Goal: Information Seeking & Learning: Learn about a topic

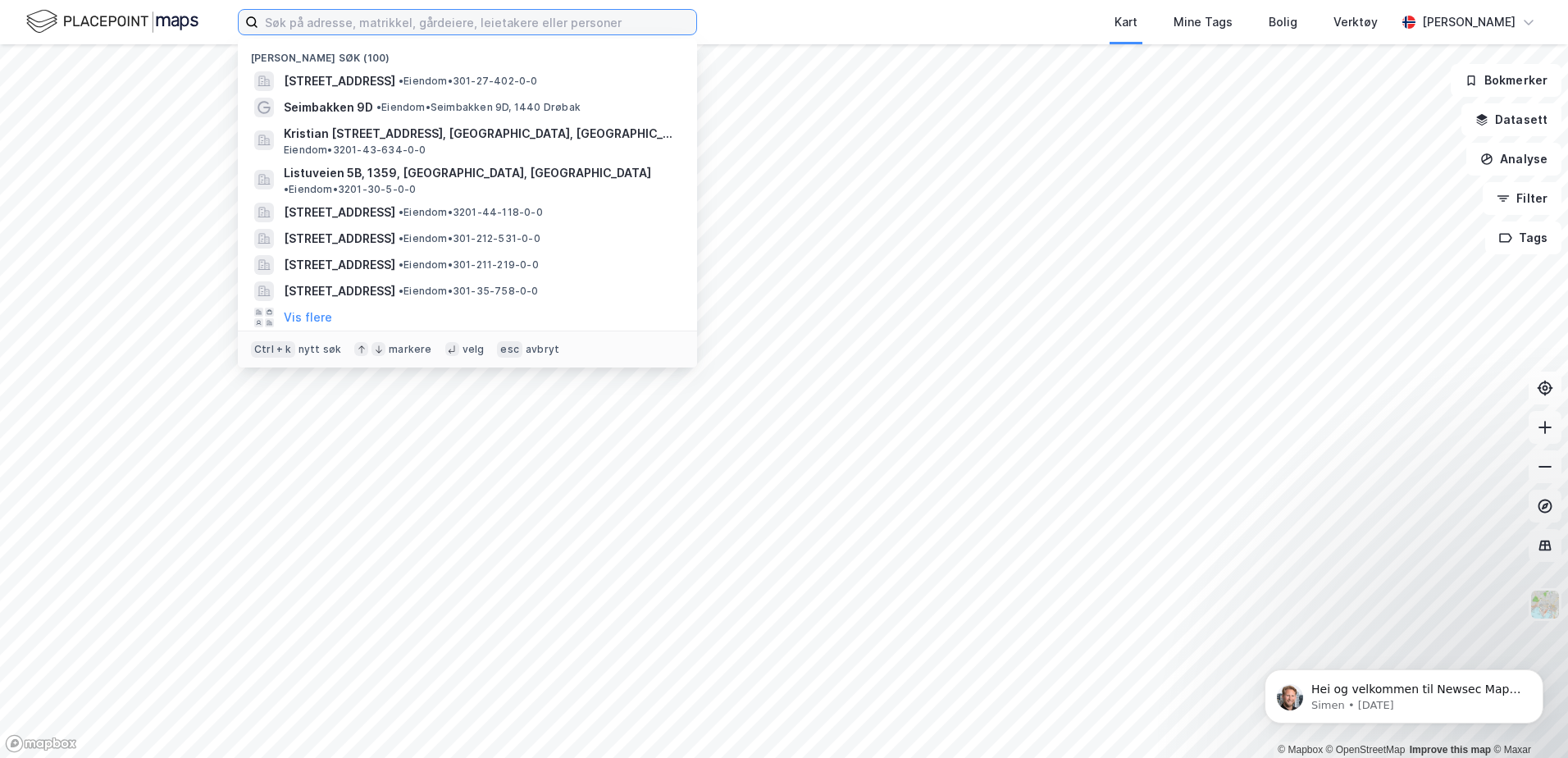
click at [529, 29] on input at bounding box center [477, 22] width 438 height 25
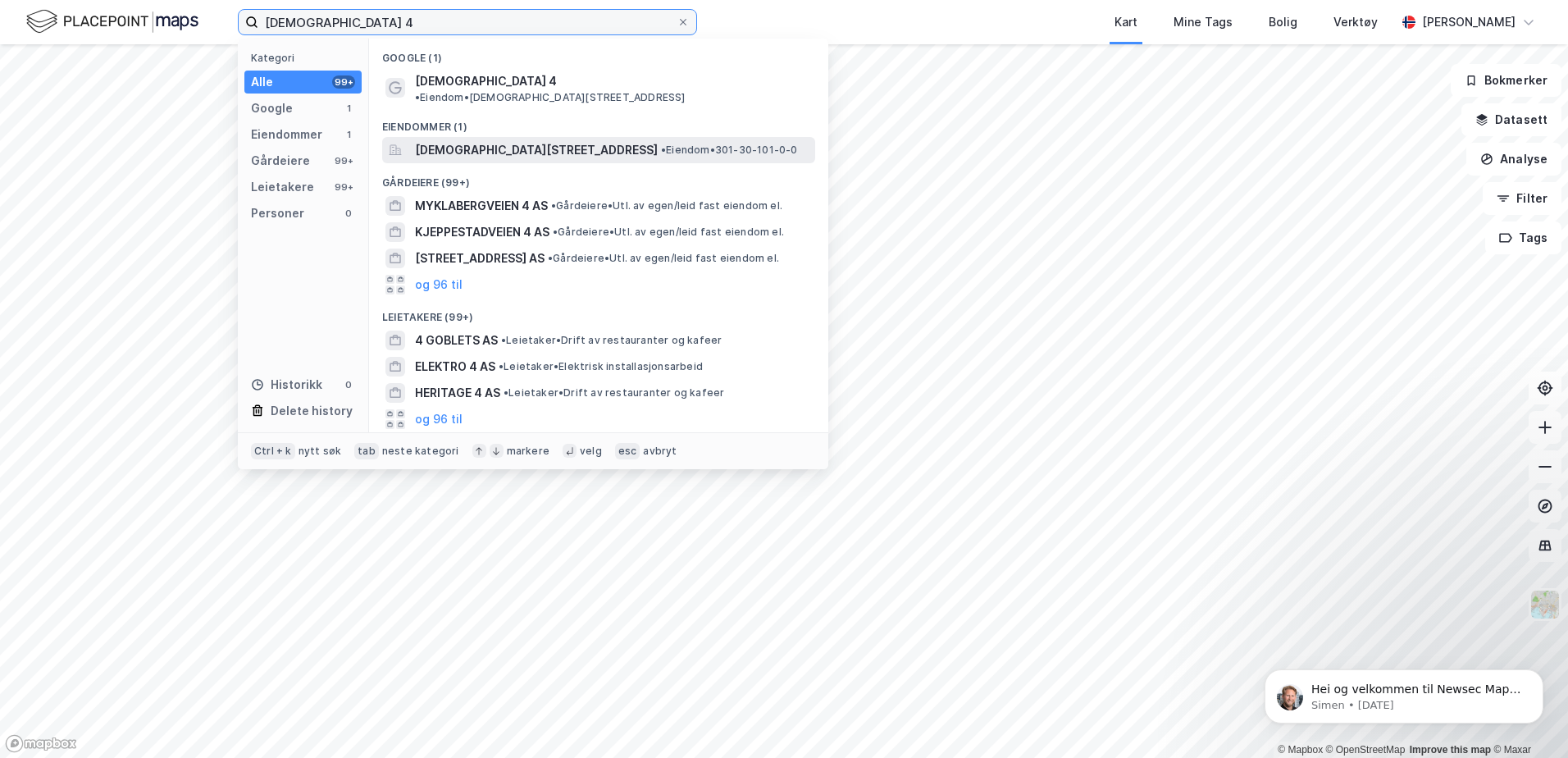
type input "[DEMOGRAPHIC_DATA] 4"
click at [486, 141] on span "[DEMOGRAPHIC_DATA][STREET_ADDRESS]" at bounding box center [536, 150] width 242 height 20
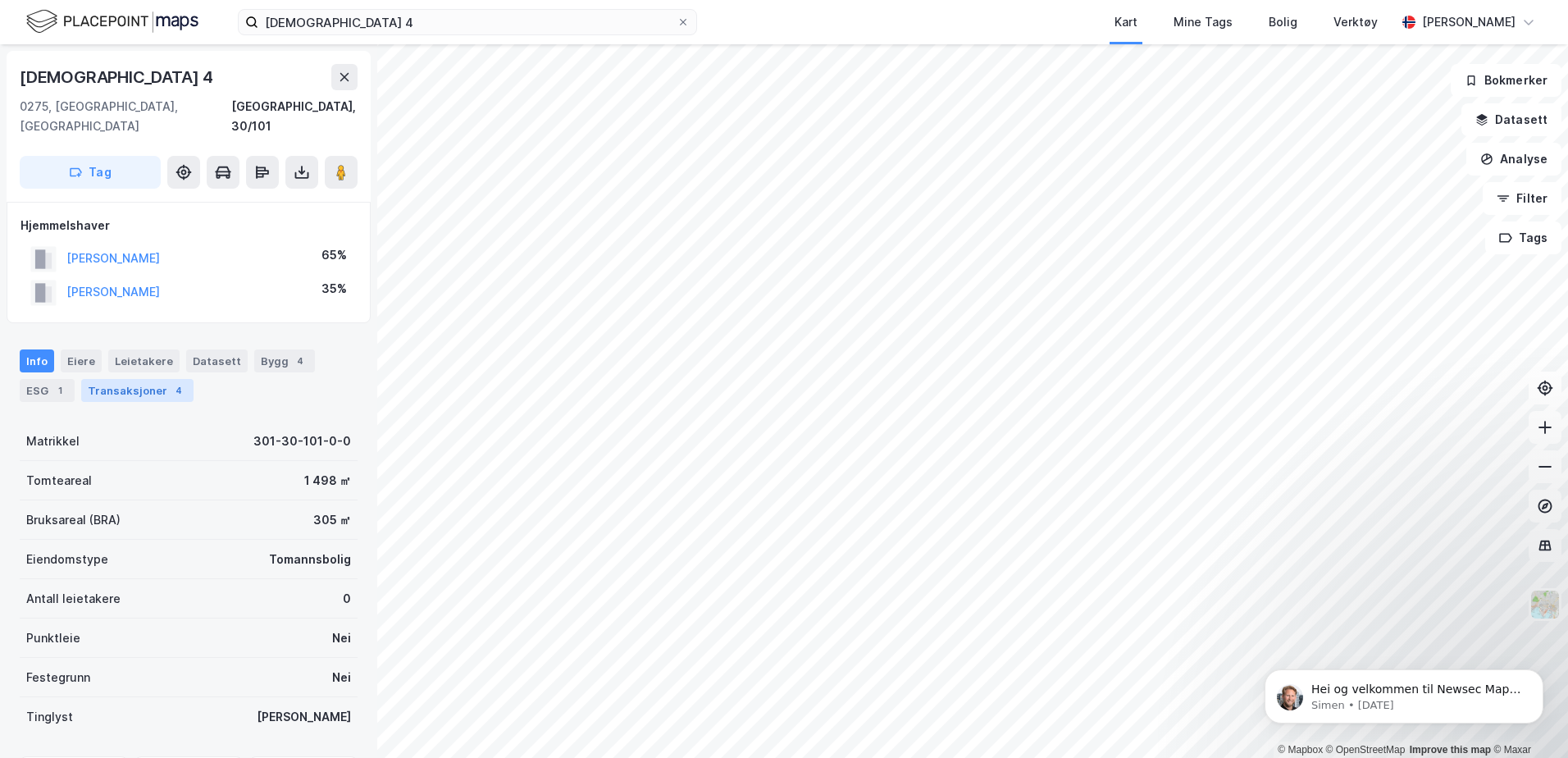
click at [155, 379] on div "Transaksjoner 4" at bounding box center [137, 391] width 113 height 23
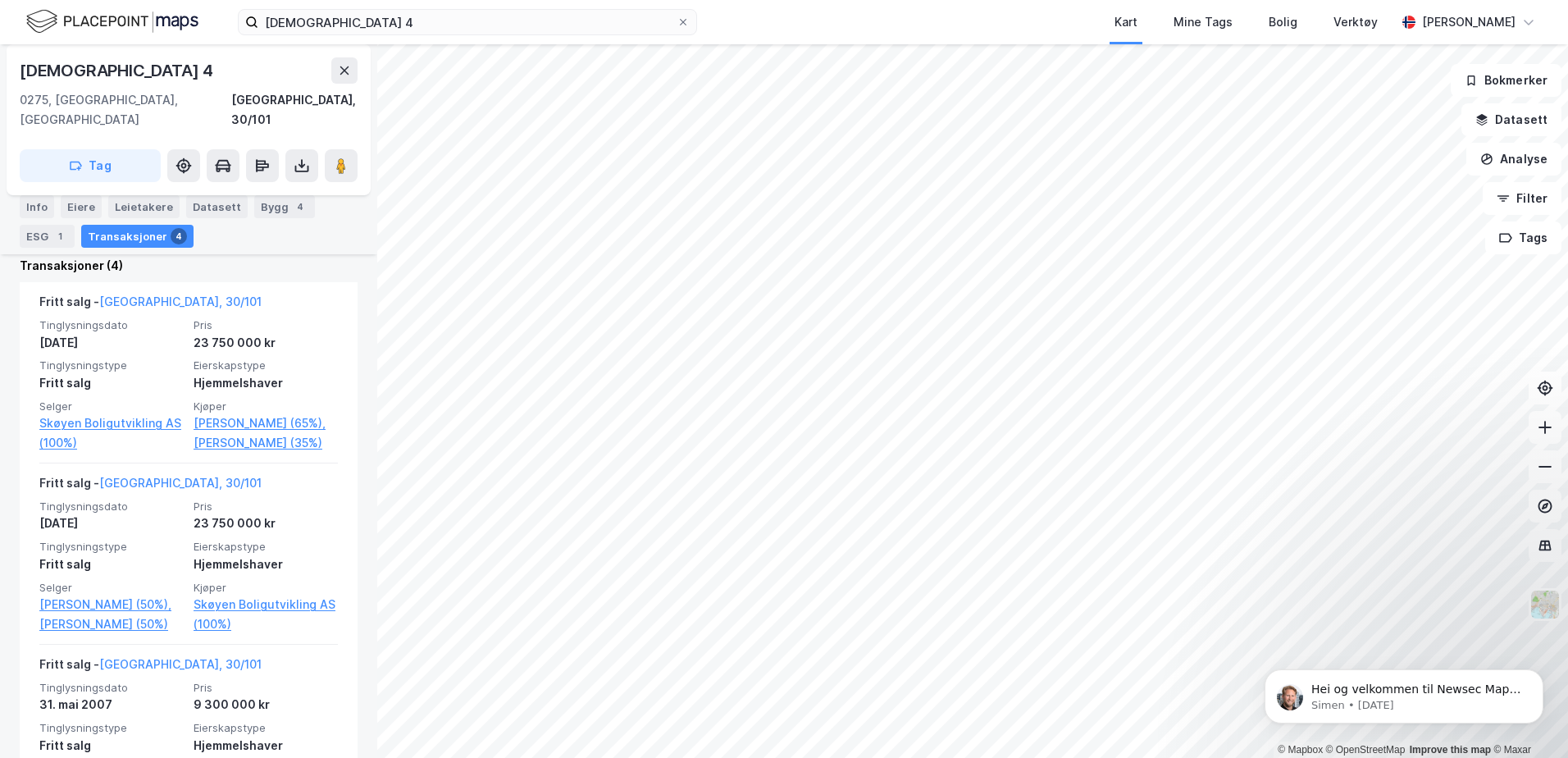
scroll to position [596, 0]
